Goal: Task Accomplishment & Management: Manage account settings

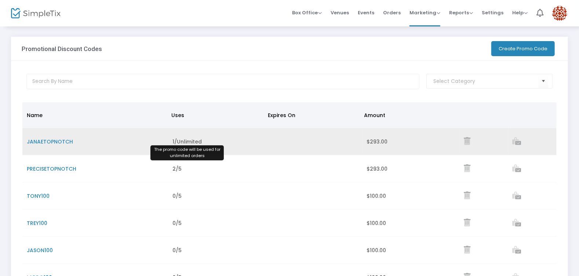
click at [175, 138] on span "1/Unlimited" at bounding box center [187, 141] width 29 height 7
click at [59, 139] on span "JANAETOPNOTCH" at bounding box center [50, 141] width 46 height 7
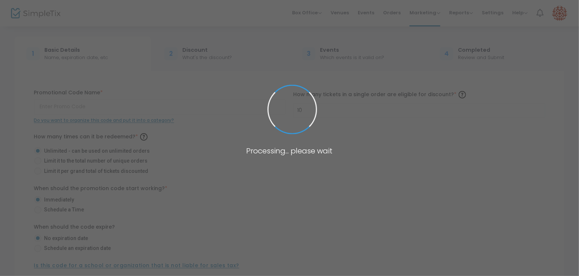
type input "JANAETOPNOTCH"
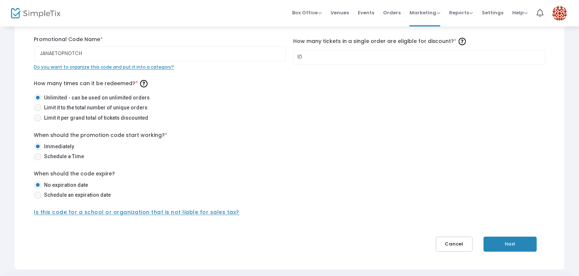
scroll to position [53, 0]
click at [73, 108] on span "Limit it to the total number of unique orders" at bounding box center [94, 108] width 106 height 8
click at [38, 112] on input "Limit it to the total number of unique orders" at bounding box center [37, 112] width 0 height 0
radio input "true"
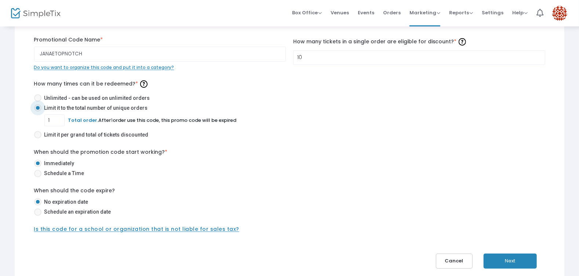
click at [455, 258] on button "Cancel" at bounding box center [454, 261] width 37 height 15
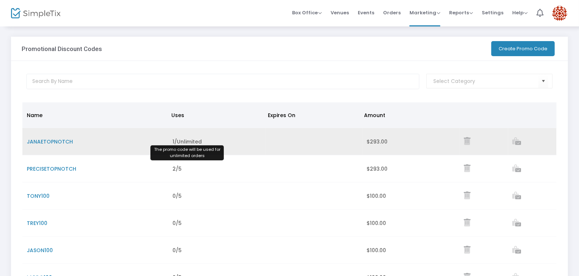
click at [186, 143] on span "1/Unlimited" at bounding box center [187, 141] width 29 height 7
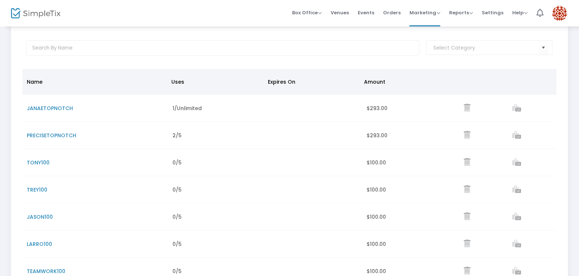
scroll to position [31, 0]
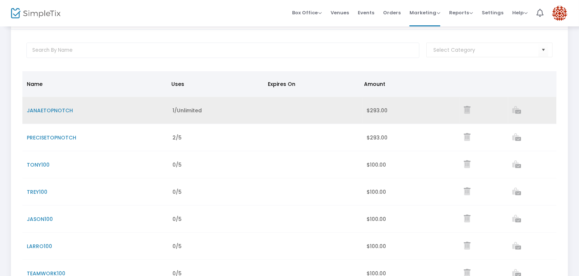
click at [39, 112] on span "JANAETOPNOTCH" at bounding box center [50, 110] width 46 height 7
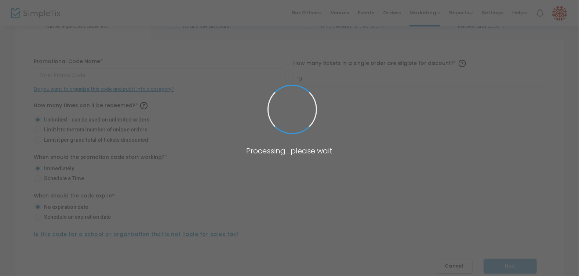
type input "JANAETOPNOTCH"
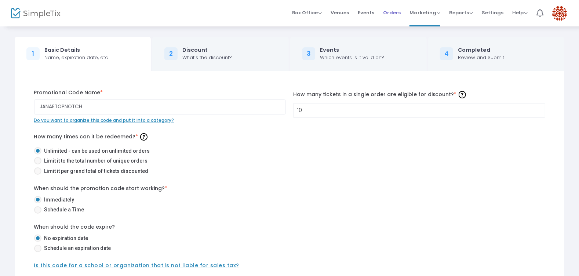
click at [387, 13] on span "Orders" at bounding box center [392, 12] width 18 height 19
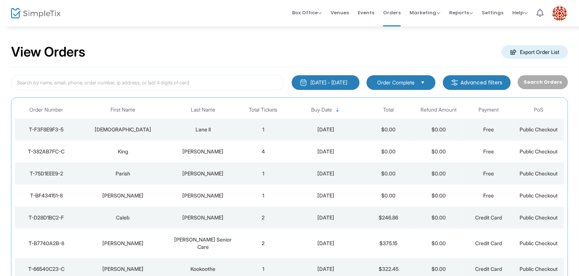
click at [263, 152] on td "4" at bounding box center [263, 152] width 50 height 22
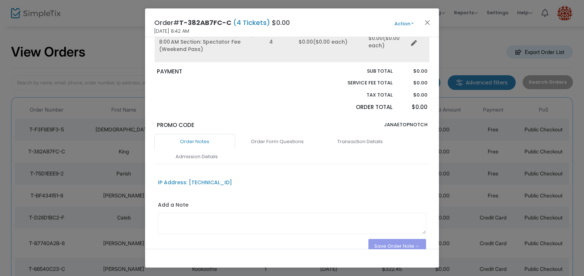
scroll to position [95, 0]
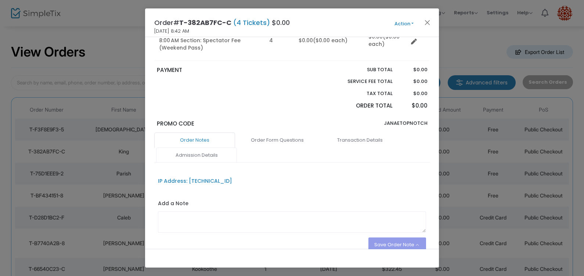
click at [211, 152] on link "Admission Details" at bounding box center [196, 155] width 81 height 15
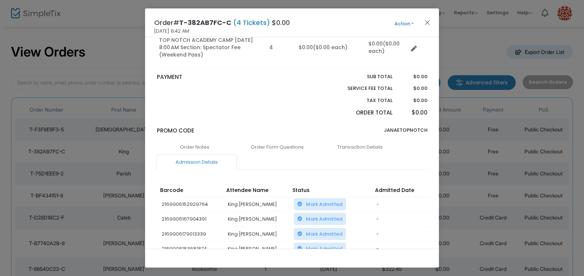
scroll to position [87, 0]
click at [296, 144] on link "Order Form Questions" at bounding box center [277, 147] width 81 height 15
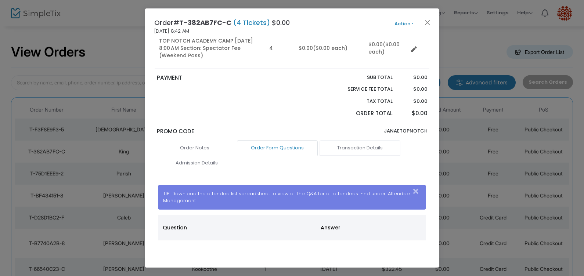
click at [347, 145] on link "Transaction Details" at bounding box center [359, 147] width 81 height 15
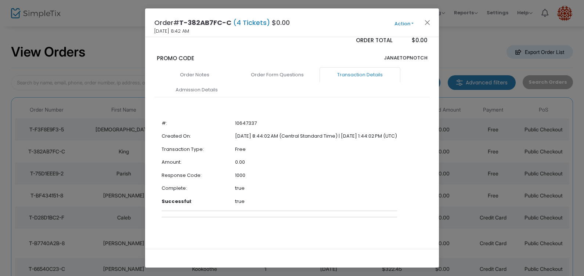
scroll to position [142, 0]
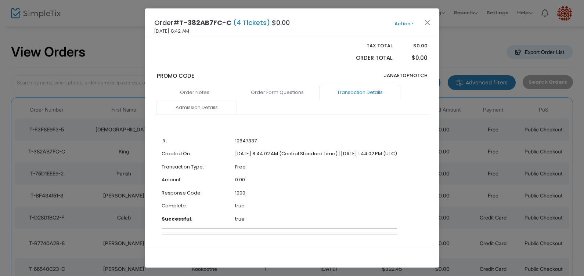
click at [206, 106] on link "Admission Details" at bounding box center [196, 107] width 81 height 15
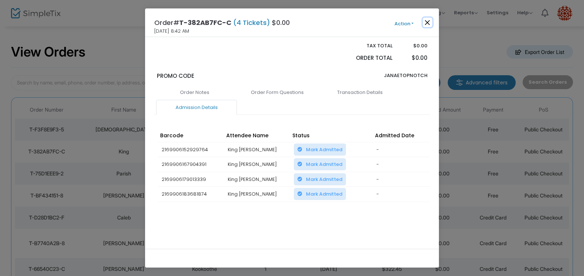
click at [426, 19] on button "Close" at bounding box center [427, 23] width 10 height 10
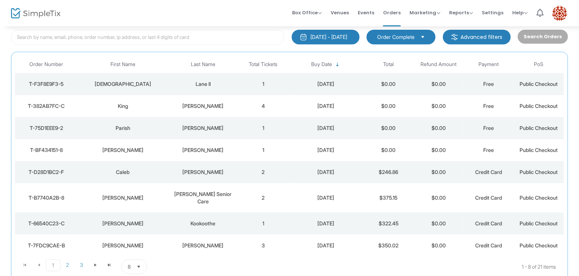
scroll to position [44, 0]
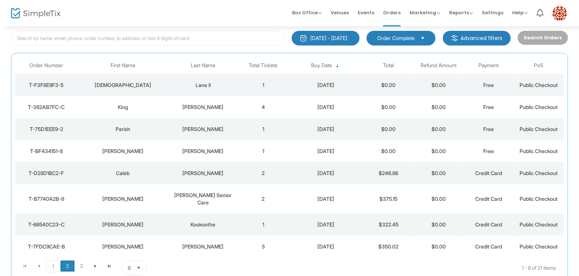
click at [65, 261] on span "2" at bounding box center [68, 266] width 14 height 11
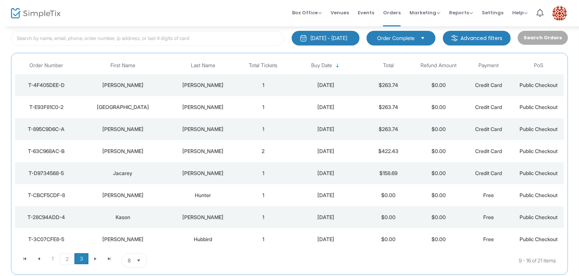
click at [80, 256] on span "3" at bounding box center [82, 258] width 14 height 11
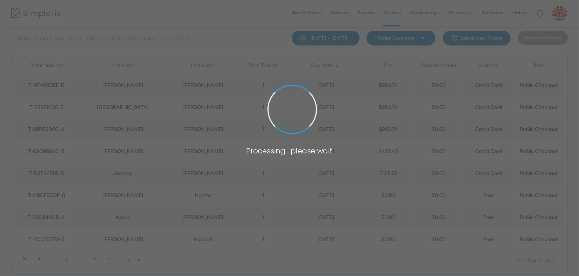
scroll to position [24, 0]
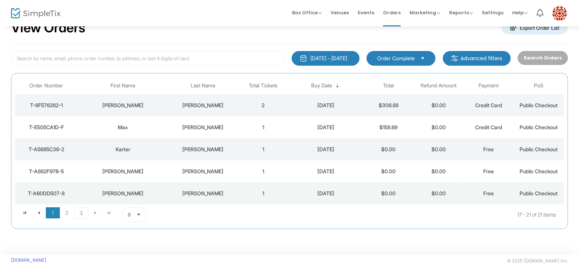
click at [57, 216] on span "1" at bounding box center [53, 212] width 14 height 11
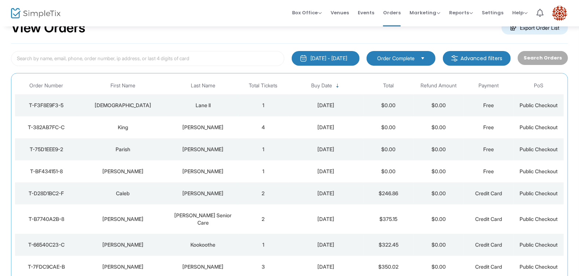
click at [127, 126] on div "King" at bounding box center [123, 127] width 87 height 7
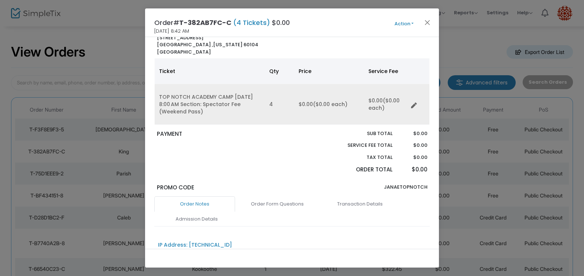
scroll to position [33, 0]
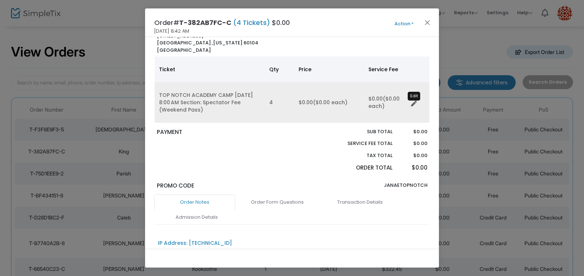
click at [413, 102] on icon "Data table" at bounding box center [414, 104] width 6 height 6
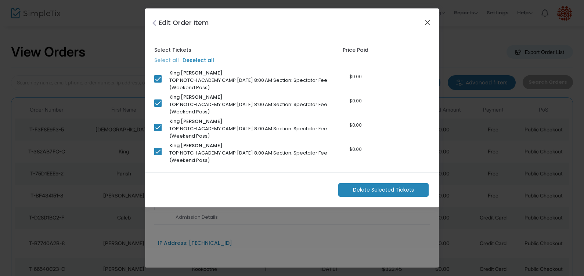
click at [430, 22] on button "Close" at bounding box center [427, 23] width 10 height 10
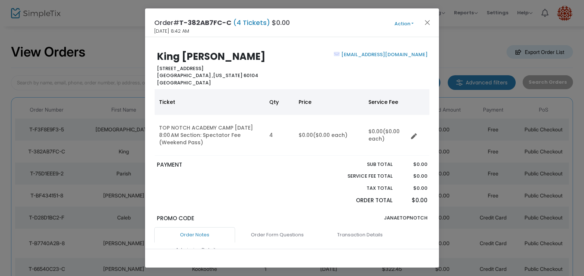
scroll to position [0, 0]
click at [425, 24] on button "Close" at bounding box center [427, 23] width 10 height 10
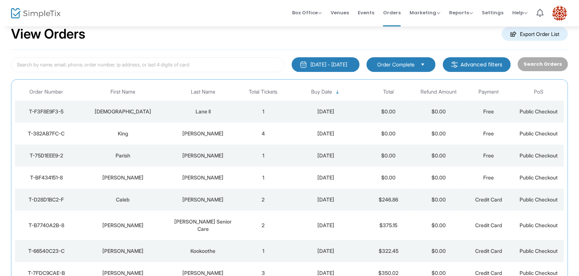
scroll to position [0, 0]
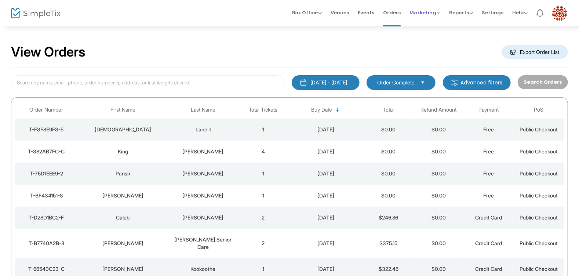
click at [421, 14] on span "Marketing" at bounding box center [425, 12] width 31 height 7
click at [425, 28] on li "Promo Codes" at bounding box center [439, 24] width 59 height 14
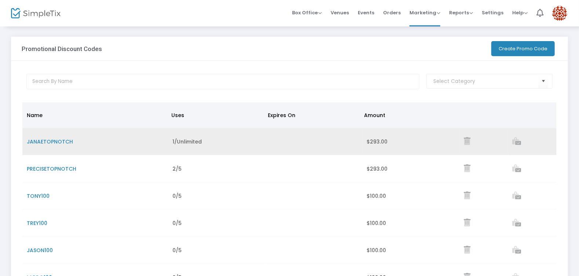
click at [54, 141] on span "JANAETOPNOTCH" at bounding box center [50, 141] width 46 height 7
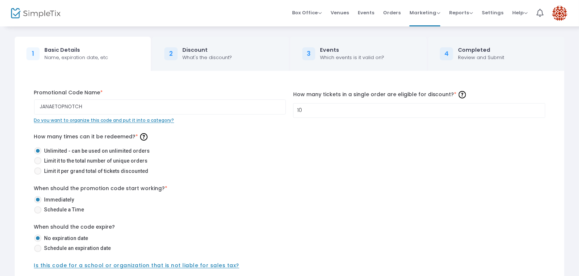
scroll to position [79, 0]
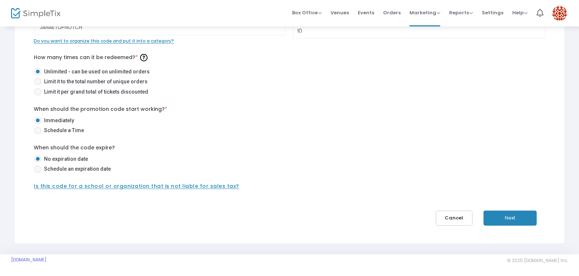
click at [57, 81] on span "Limit it to the total number of unique orders" at bounding box center [94, 82] width 106 height 8
click at [38, 85] on input "Limit it to the total number of unique orders" at bounding box center [37, 85] width 0 height 0
radio input "true"
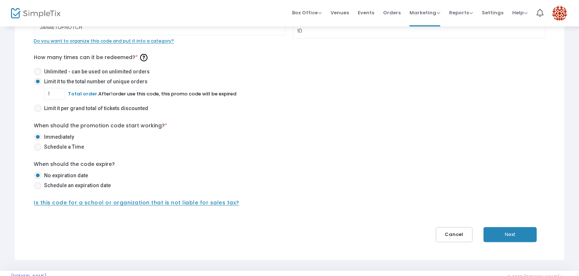
click at [523, 240] on button "Next" at bounding box center [510, 234] width 53 height 15
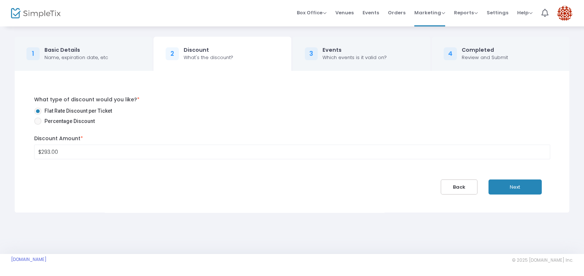
click at [515, 183] on button "Next" at bounding box center [514, 186] width 53 height 15
